Goal: Navigation & Orientation: Understand site structure

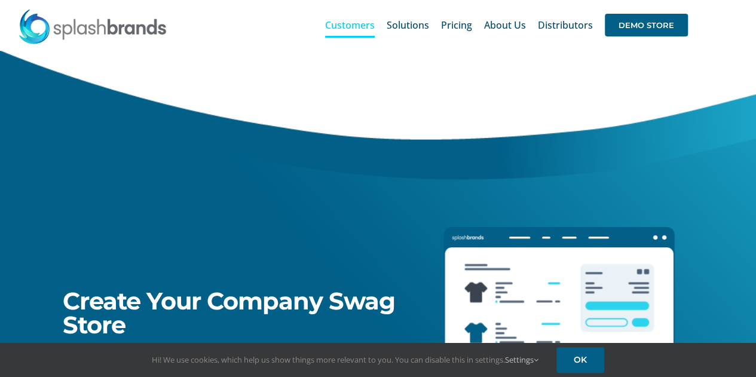
click at [355, 29] on span "Customers" at bounding box center [350, 25] width 50 height 10
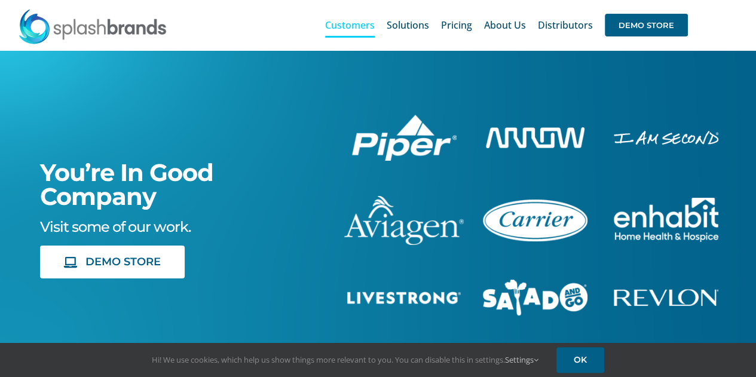
click at [70, 29] on img at bounding box center [92, 26] width 149 height 36
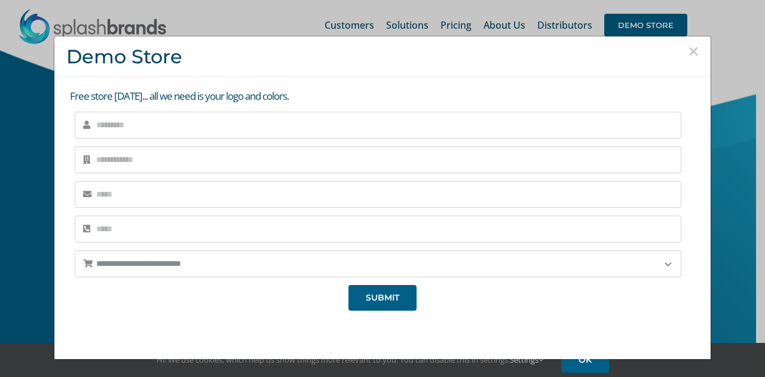
click at [688, 52] on button "×" at bounding box center [693, 51] width 11 height 18
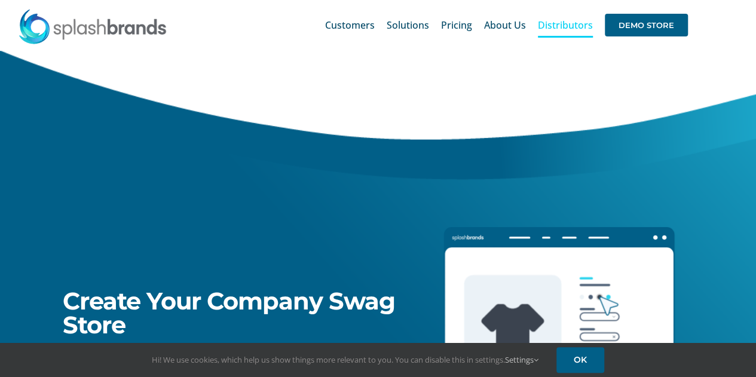
click at [572, 22] on span "Distributors" at bounding box center [565, 25] width 55 height 10
